Goal: Navigation & Orientation: Find specific page/section

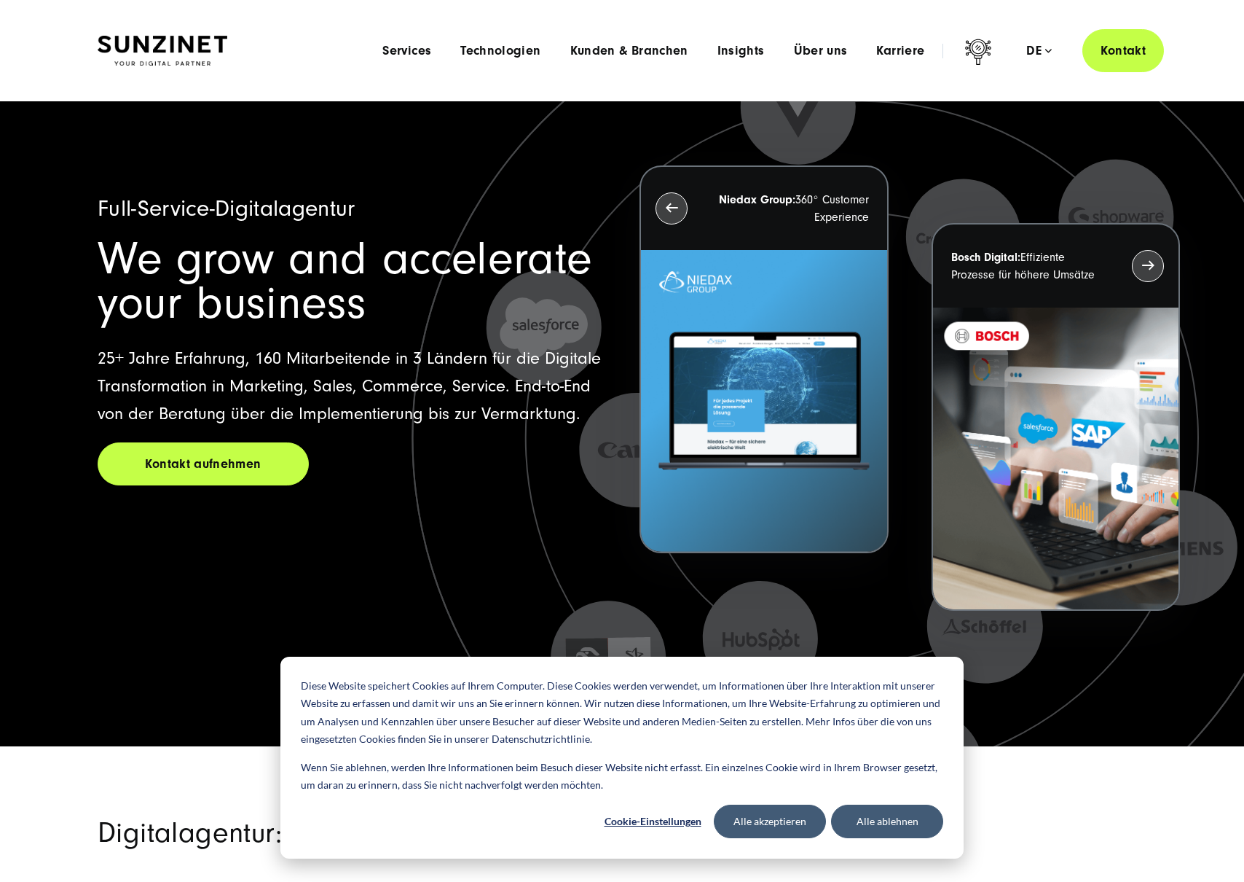
click at [900, 60] on div "Menu Services Menu Full Service Digitalagentur Wir lösen komplexe Herausforderu…" at bounding box center [766, 50] width 796 height 43
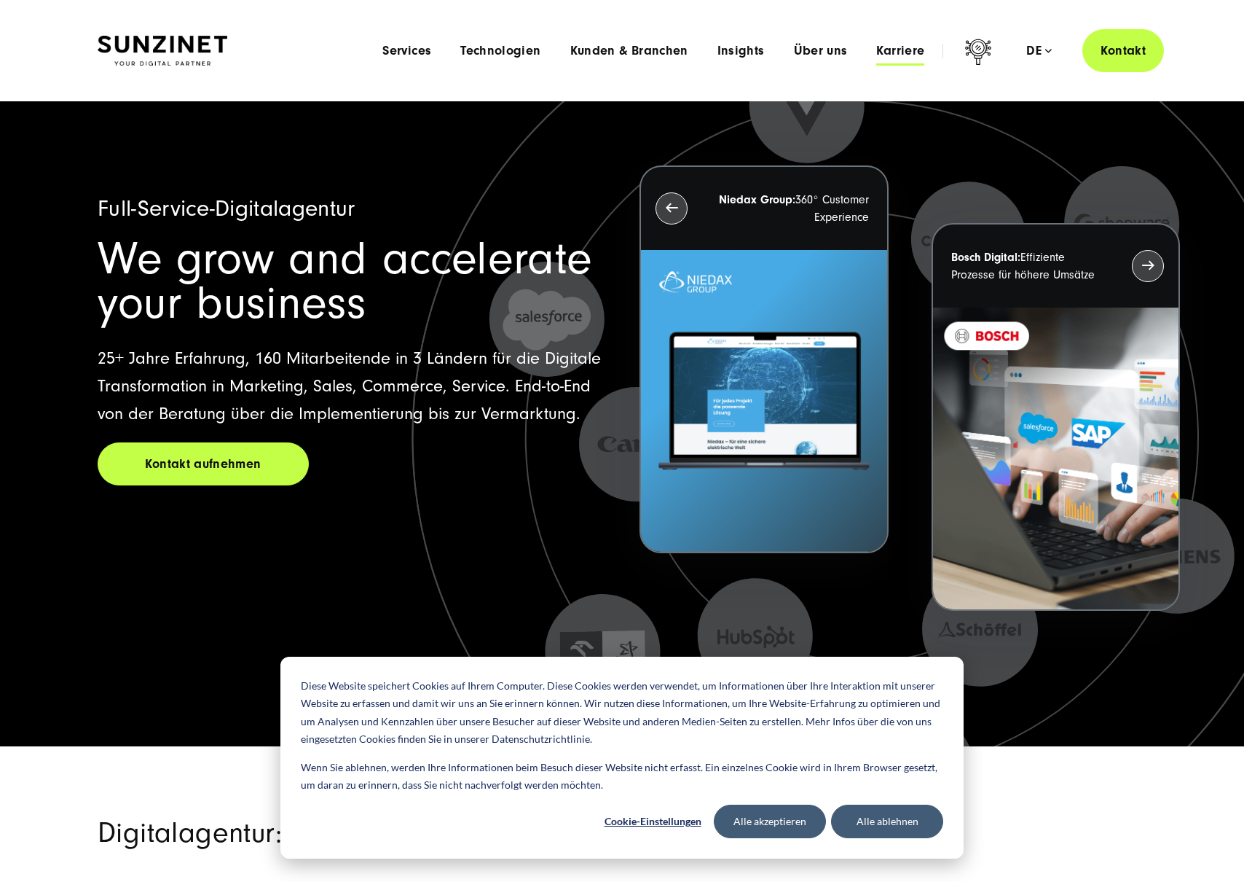
click at [897, 48] on span "Karriere" at bounding box center [900, 51] width 48 height 15
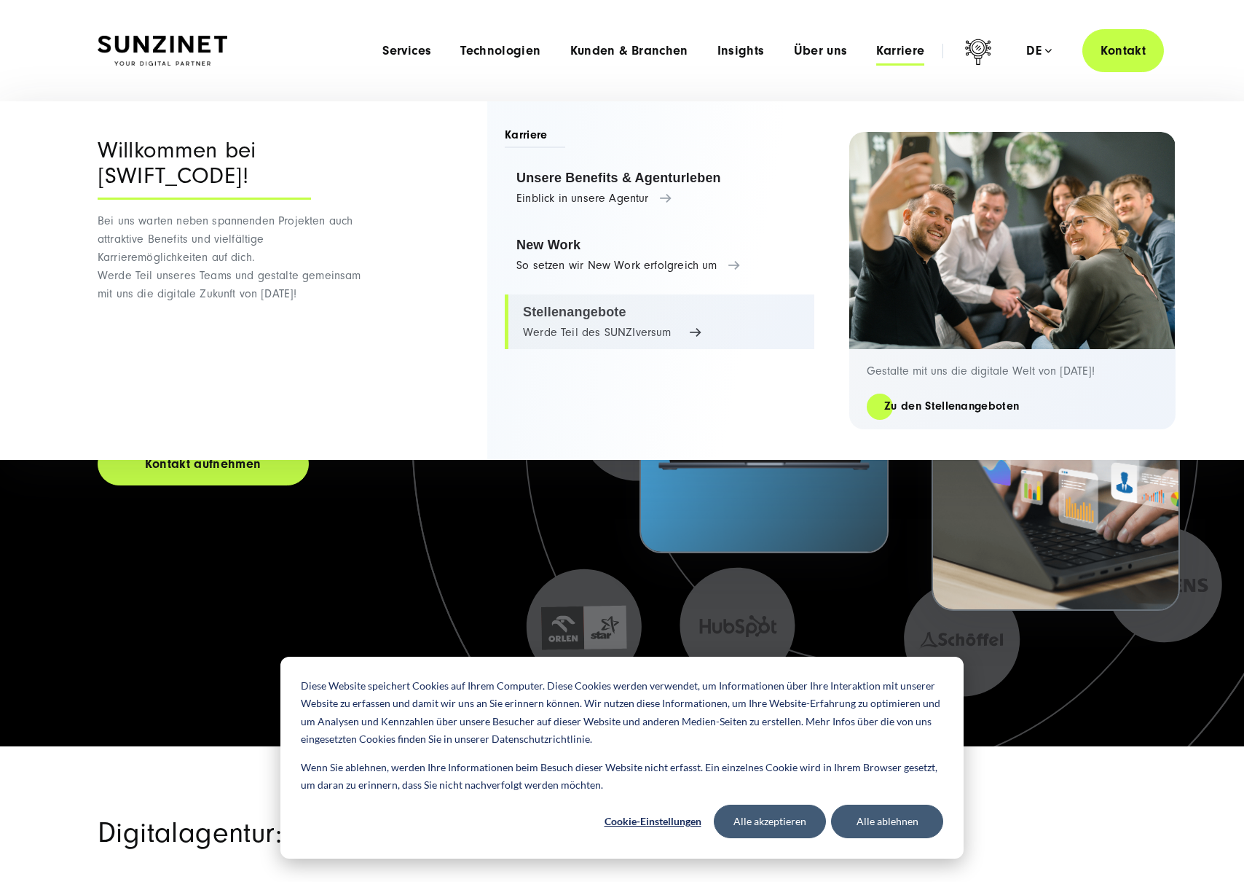
click at [576, 315] on link "Stellenangebote Werde Teil des SUNZIversum" at bounding box center [660, 321] width 310 height 55
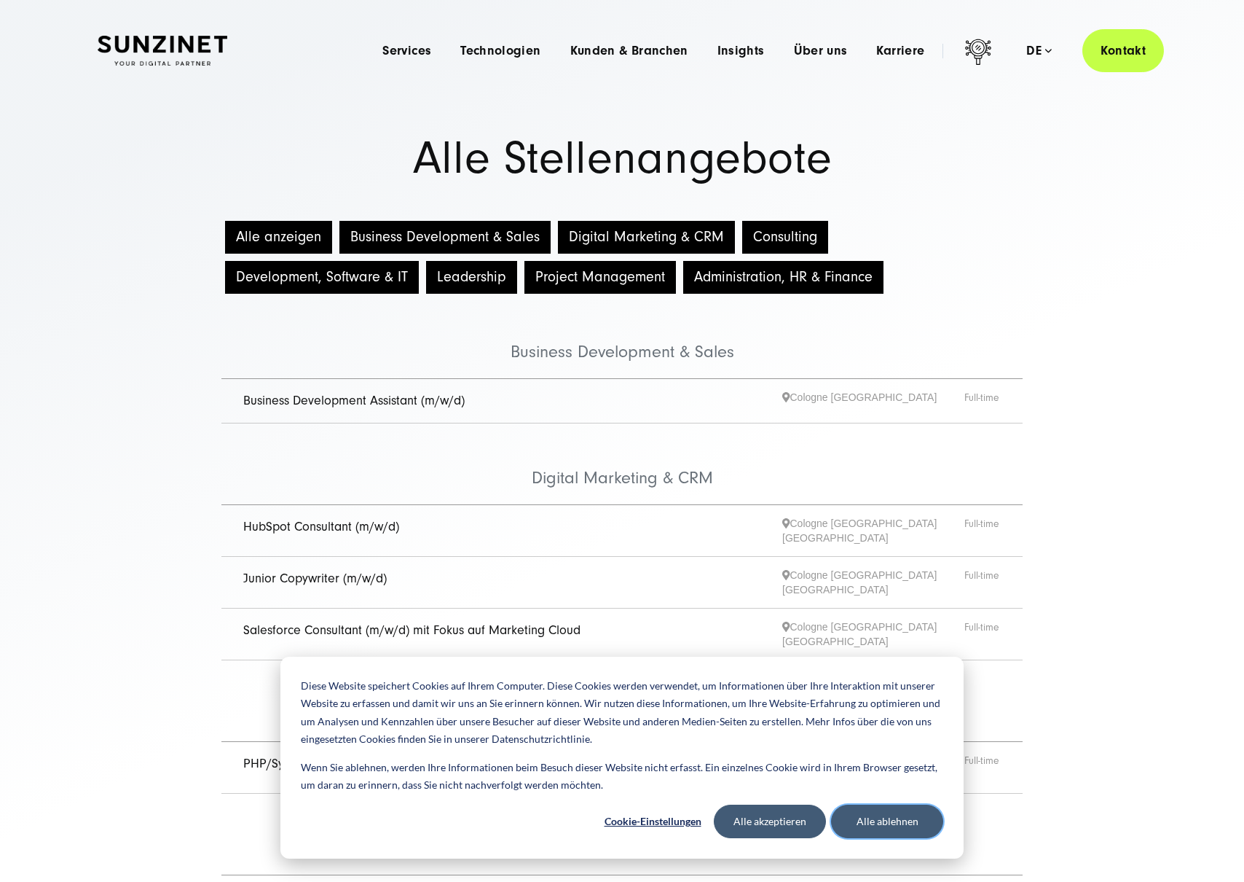
click at [876, 824] on button "Alle ablehnen" at bounding box center [887, 821] width 112 height 34
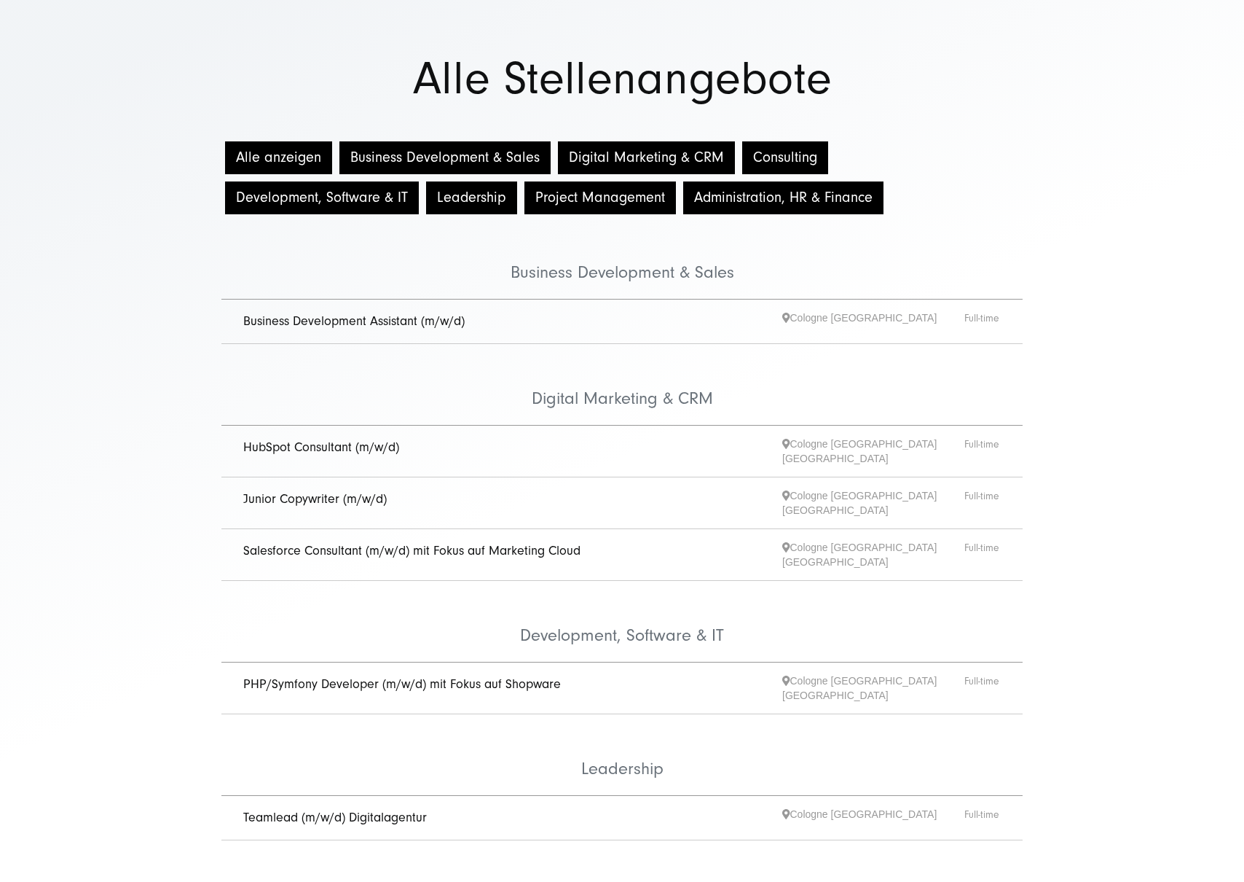
scroll to position [160, 0]
